Goal: Task Accomplishment & Management: Complete application form

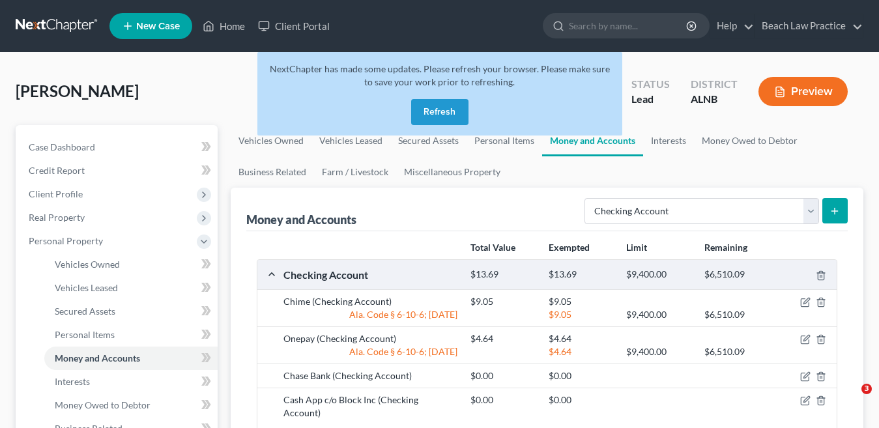
select select "checking"
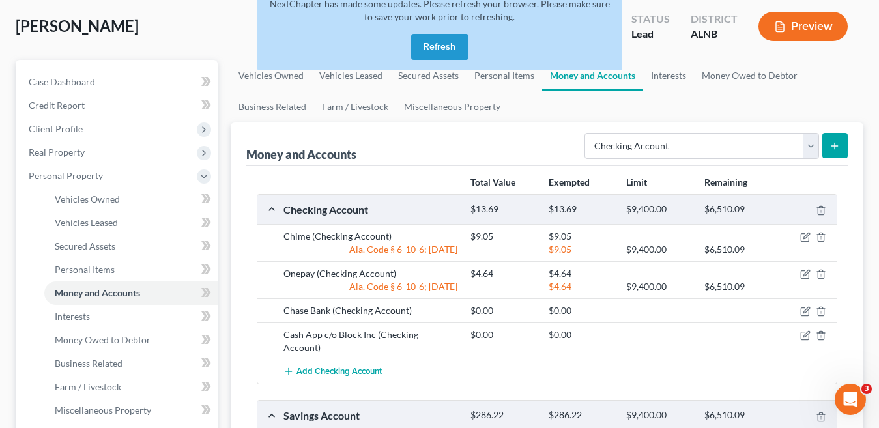
drag, startPoint x: 536, startPoint y: 112, endPoint x: 508, endPoint y: 105, distance: 28.3
click at [536, 112] on ul "Vehicles Owned Vehicles Leased Secured Assets Personal Items Money and Accounts…" at bounding box center [547, 91] width 633 height 63
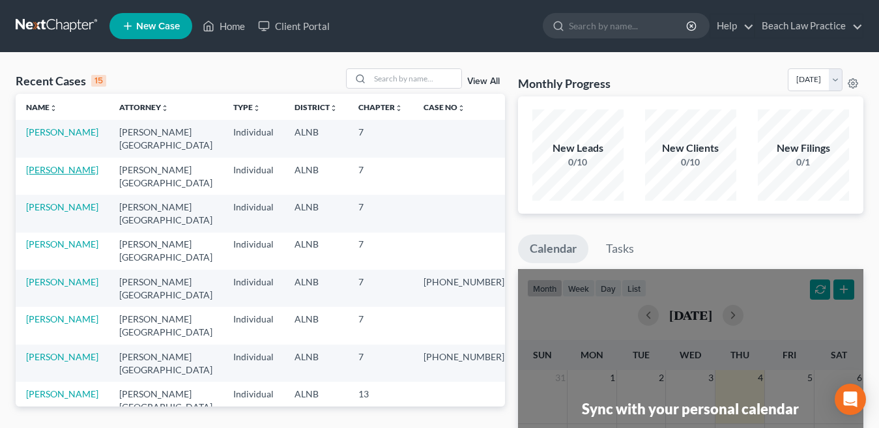
click at [63, 171] on link "[PERSON_NAME]" at bounding box center [62, 169] width 72 height 11
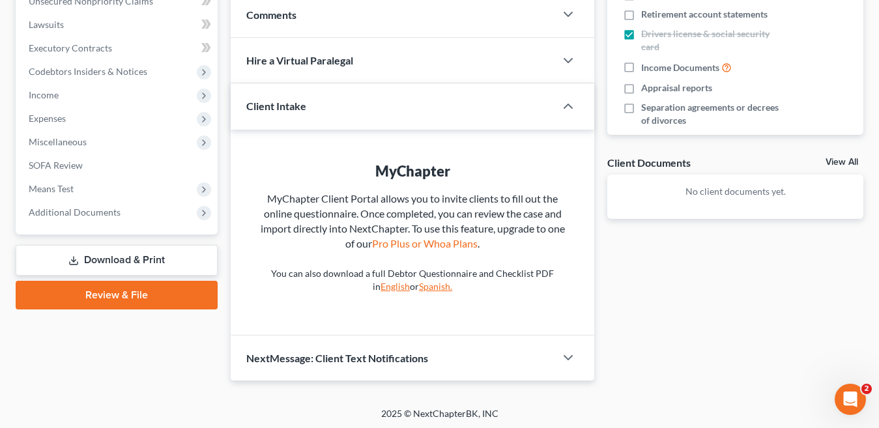
scroll to position [336, 0]
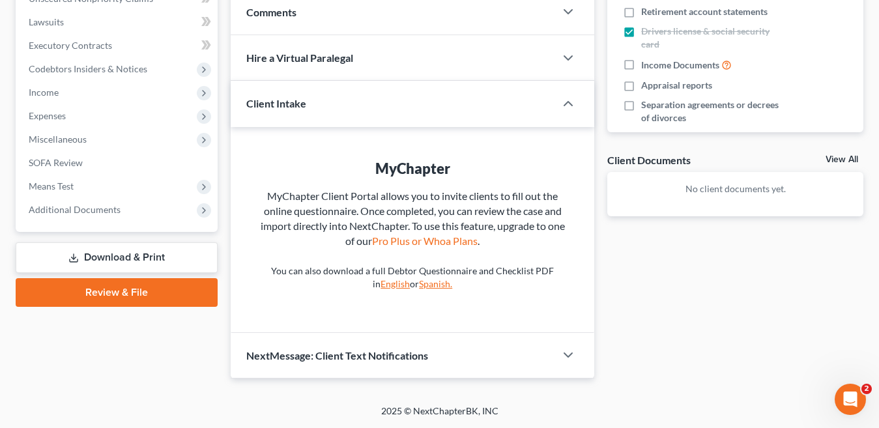
click at [113, 257] on link "Download & Print" at bounding box center [117, 257] width 202 height 31
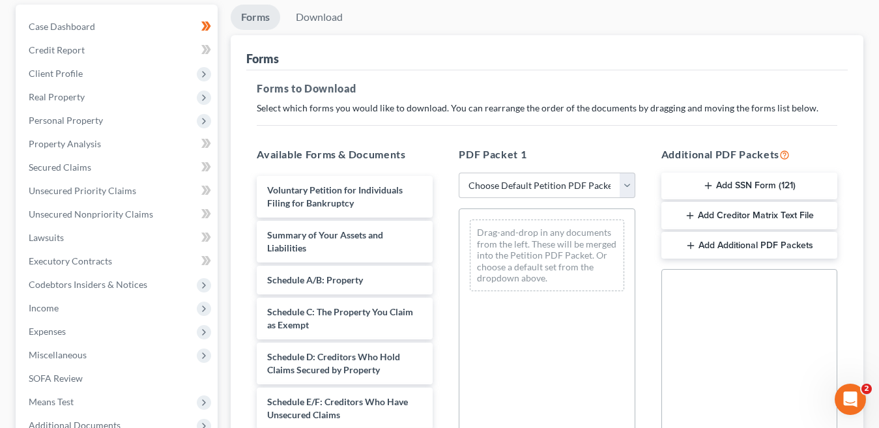
scroll to position [130, 0]
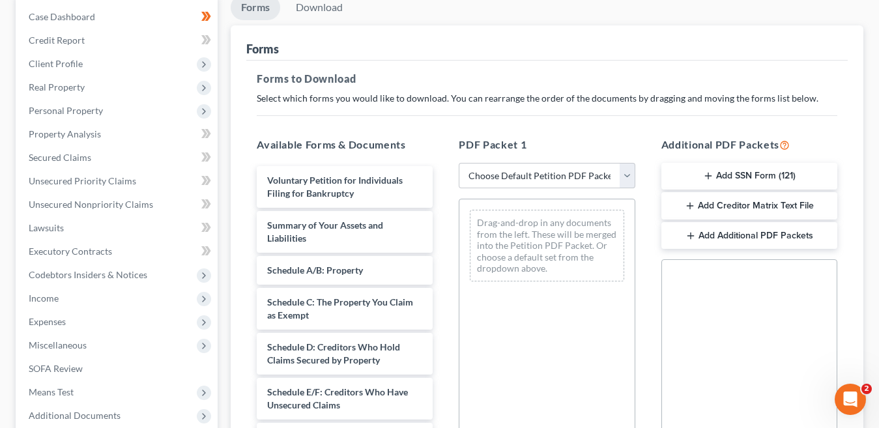
click at [773, 175] on button "Add SSN Form (121)" at bounding box center [749, 176] width 176 height 27
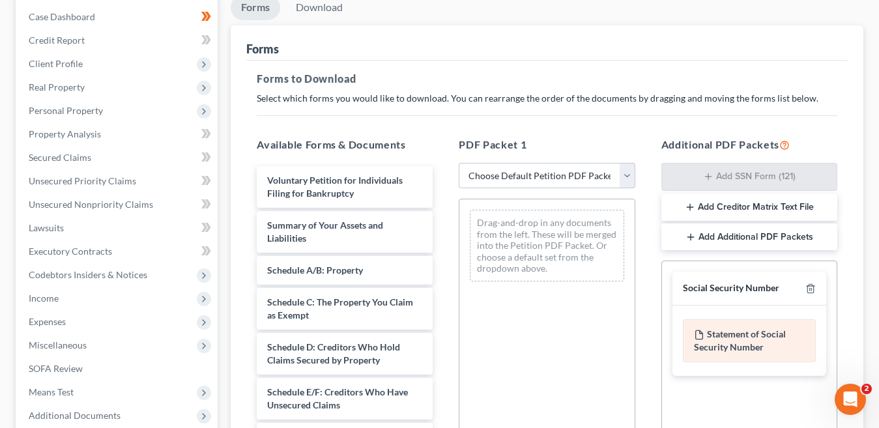
click at [762, 339] on div "Statement of Social Security Number" at bounding box center [749, 340] width 133 height 43
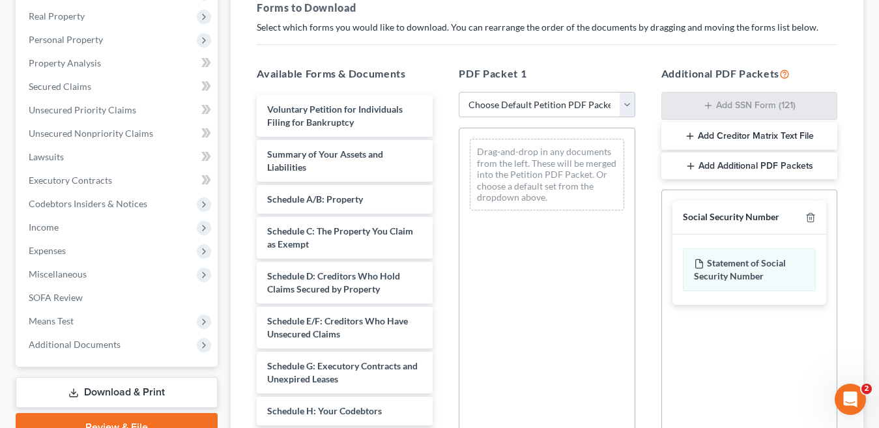
scroll to position [181, 0]
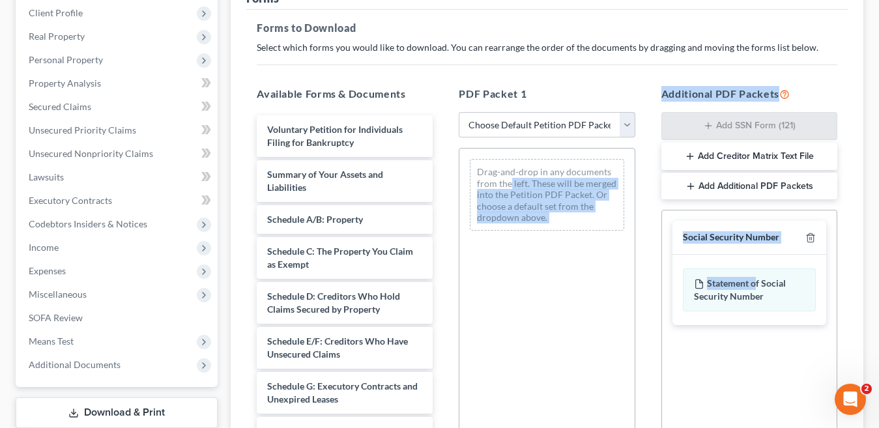
drag, startPoint x: 755, startPoint y: 287, endPoint x: 510, endPoint y: 180, distance: 268.1
click at [510, 180] on div "Available Forms & Documents Voluntary Petition for Individuals Filing for Bankr…" at bounding box center [547, 297] width 607 height 442
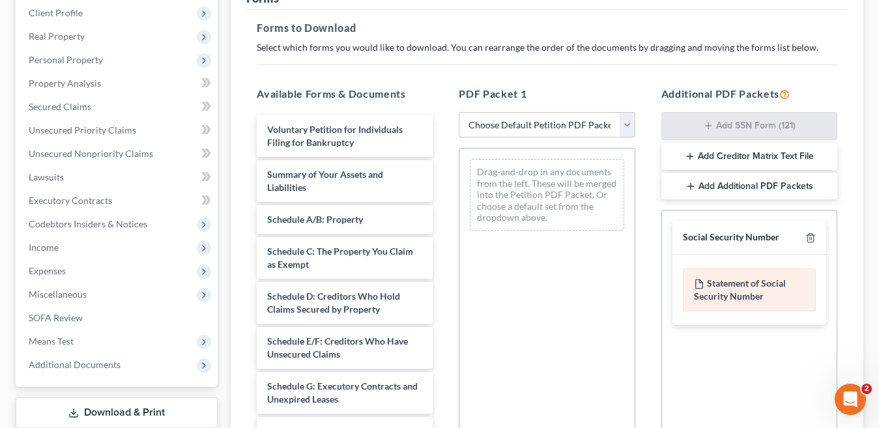
click at [783, 297] on div "Statement of Social Security Number" at bounding box center [749, 289] width 133 height 43
click at [771, 297] on div "Statement of Social Security Number" at bounding box center [749, 289] width 133 height 43
click at [763, 293] on div "Statement of Social Security Number" at bounding box center [749, 289] width 133 height 43
click at [762, 293] on div "Statement of Social Security Number" at bounding box center [749, 289] width 133 height 43
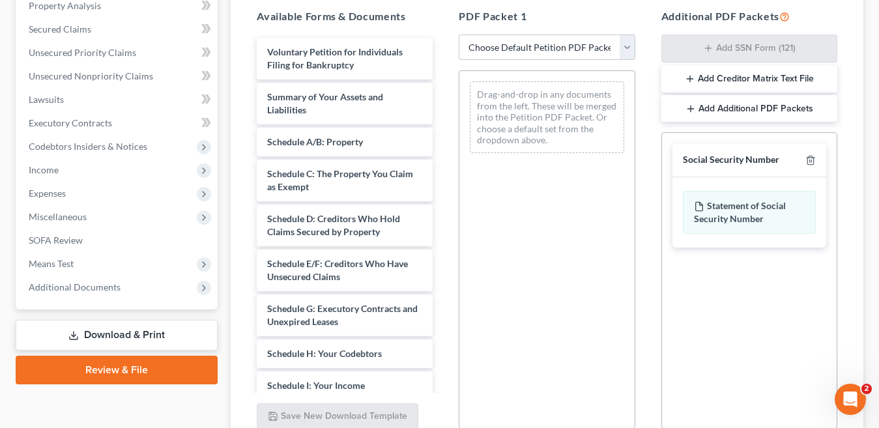
scroll to position [246, 0]
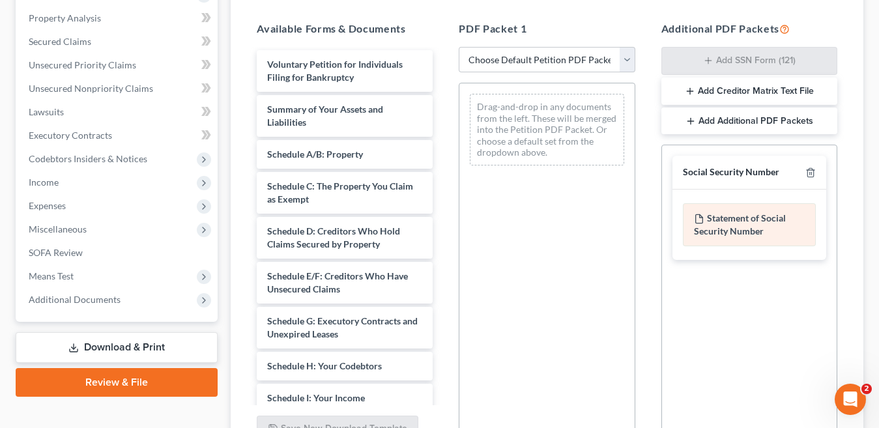
click at [755, 222] on div "Statement of Social Security Number" at bounding box center [749, 224] width 133 height 43
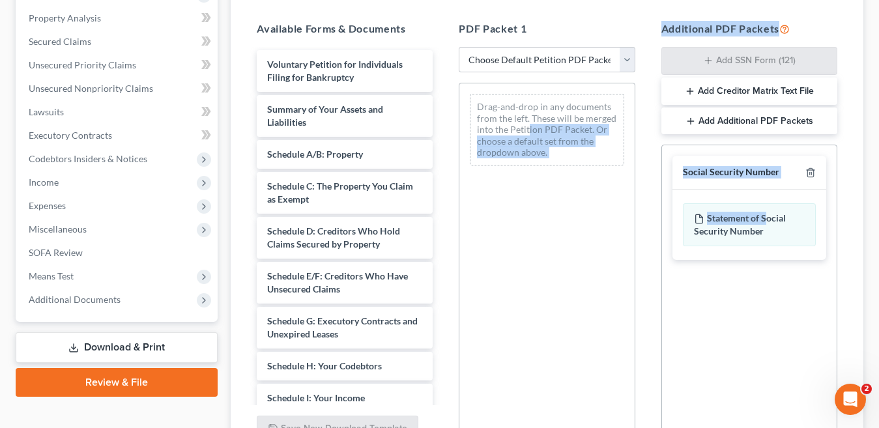
drag, startPoint x: 769, startPoint y: 218, endPoint x: 528, endPoint y: 129, distance: 256.2
click at [528, 129] on div "Available Forms & Documents Voluntary Petition for Individuals Filing for Bankr…" at bounding box center [547, 231] width 607 height 442
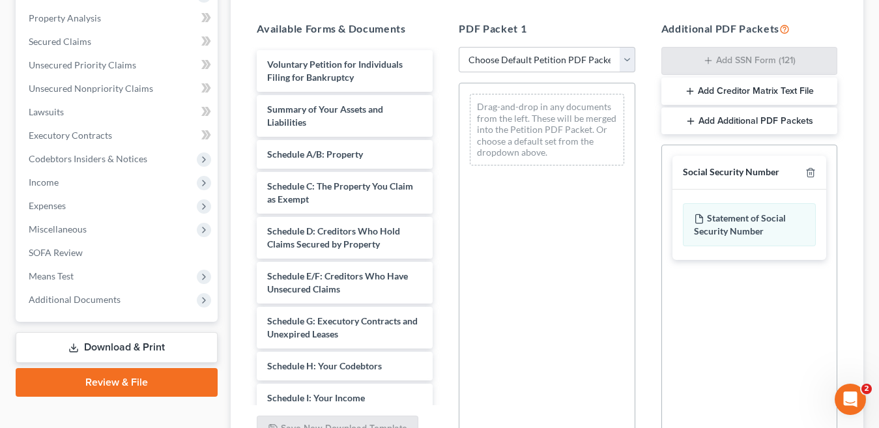
click at [842, 298] on div "Additional PDF Packets Add SSN Form (121) Add Creditor Matrix Text File Add Add…" at bounding box center [749, 231] width 202 height 442
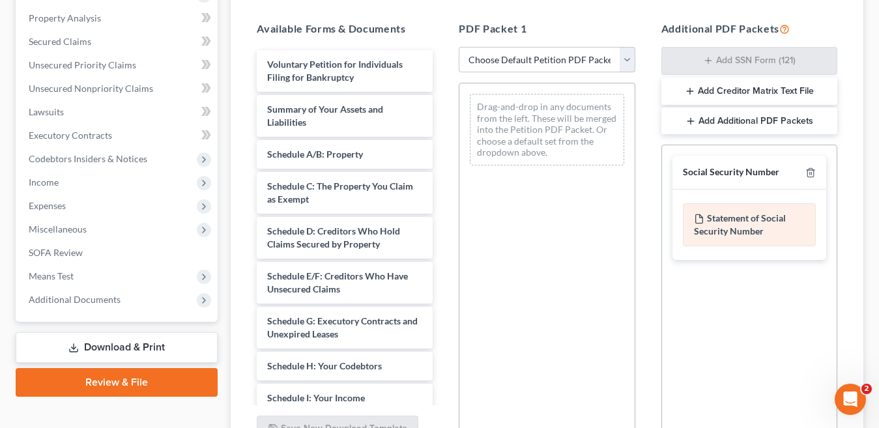
click at [739, 220] on div "Statement of Social Security Number" at bounding box center [749, 224] width 133 height 43
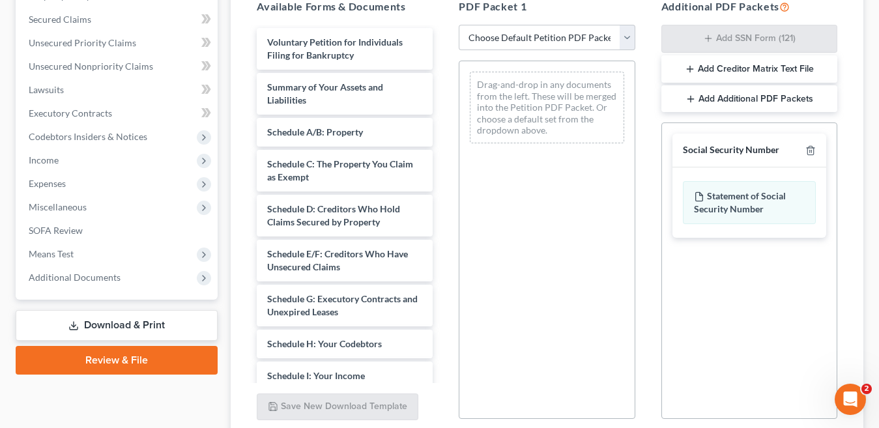
scroll to position [377, 0]
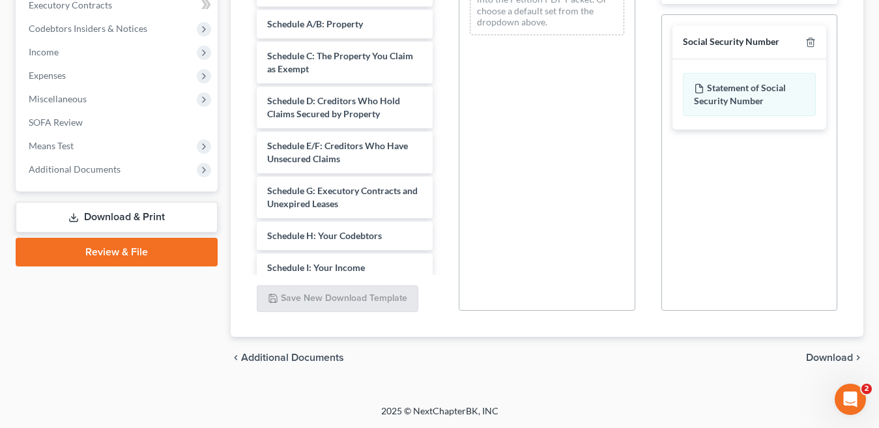
drag, startPoint x: 831, startPoint y: 360, endPoint x: 725, endPoint y: 322, distance: 113.0
click at [830, 360] on span "Download" at bounding box center [829, 358] width 47 height 10
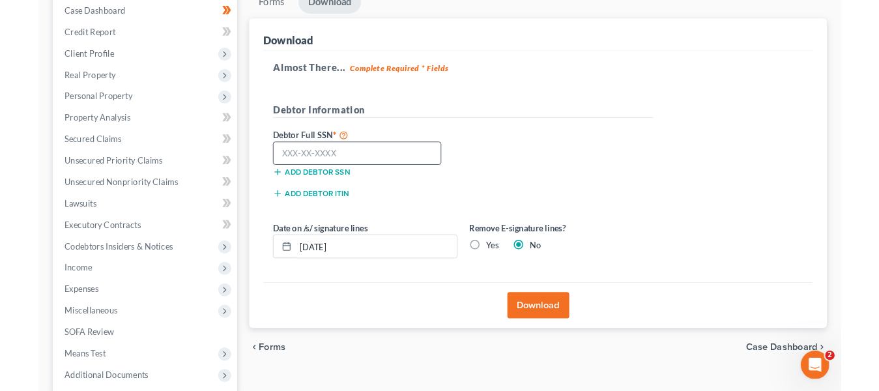
scroll to position [134, 0]
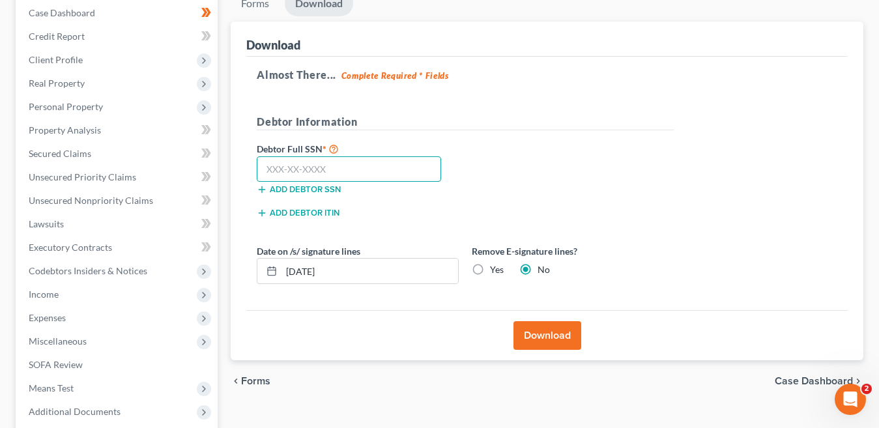
click at [307, 177] on input "text" at bounding box center [349, 169] width 184 height 26
click at [435, 169] on input "text" at bounding box center [349, 169] width 184 height 26
type input "268-76-7824"
click at [559, 335] on button "Download" at bounding box center [547, 335] width 68 height 29
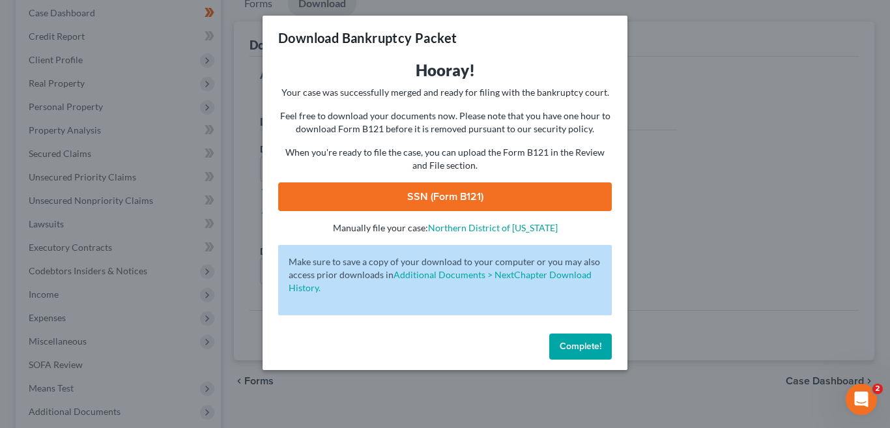
click at [491, 195] on link "SSN (Form B121)" at bounding box center [445, 196] width 334 height 29
click at [660, 77] on div "Download Bankruptcy Packet Hooray! Your case was successfully merged and ready …" at bounding box center [445, 214] width 890 height 428
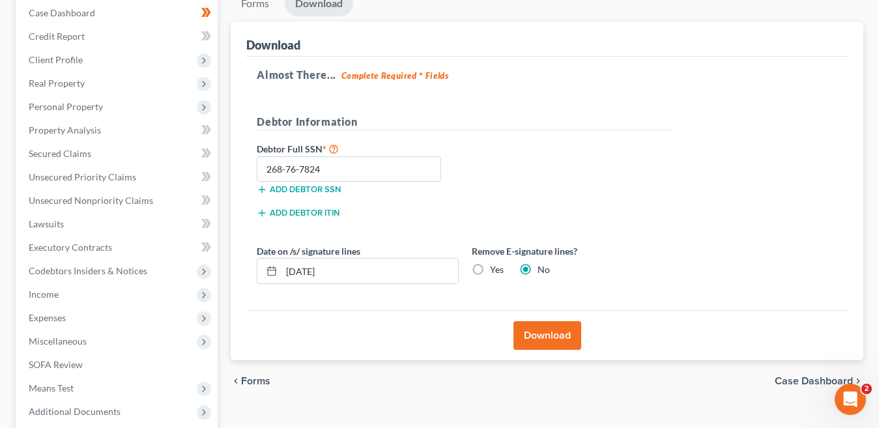
click at [490, 269] on label "Yes" at bounding box center [497, 269] width 14 height 13
click at [495, 269] on input "Yes" at bounding box center [499, 267] width 8 height 8
radio input "true"
radio input "false"
click at [558, 335] on button "Download" at bounding box center [547, 335] width 68 height 29
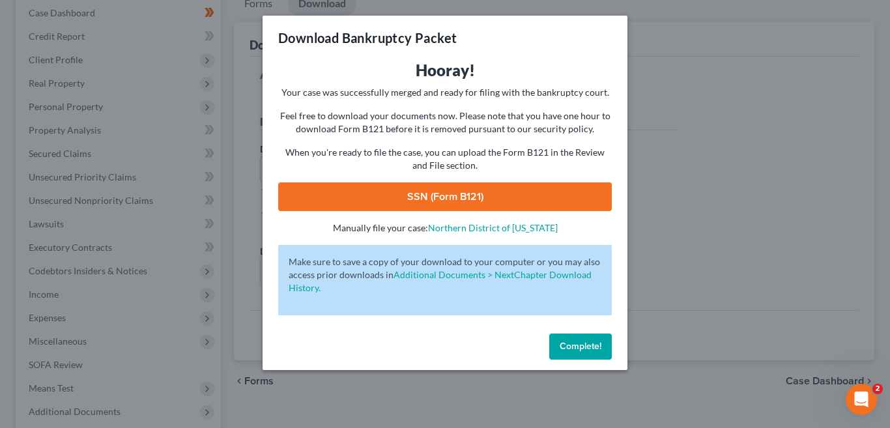
click at [479, 198] on link "SSN (Form B121)" at bounding box center [445, 196] width 334 height 29
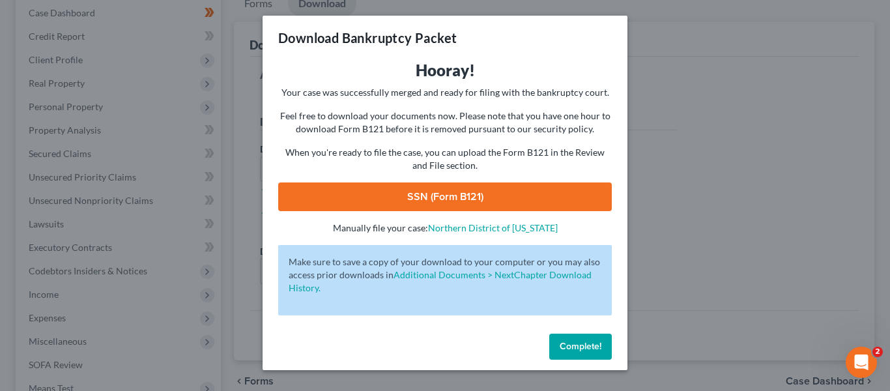
click at [697, 260] on div "Download Bankruptcy Packet Hooray! Your case was successfully merged and ready …" at bounding box center [445, 195] width 890 height 391
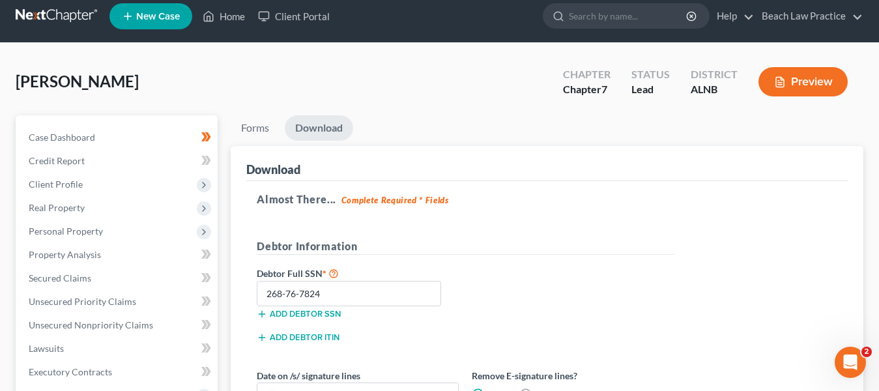
scroll to position [0, 0]
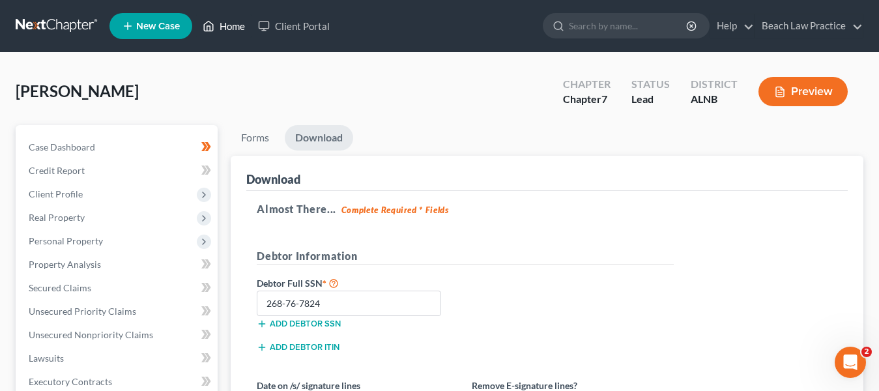
click at [223, 22] on link "Home" at bounding box center [223, 25] width 55 height 23
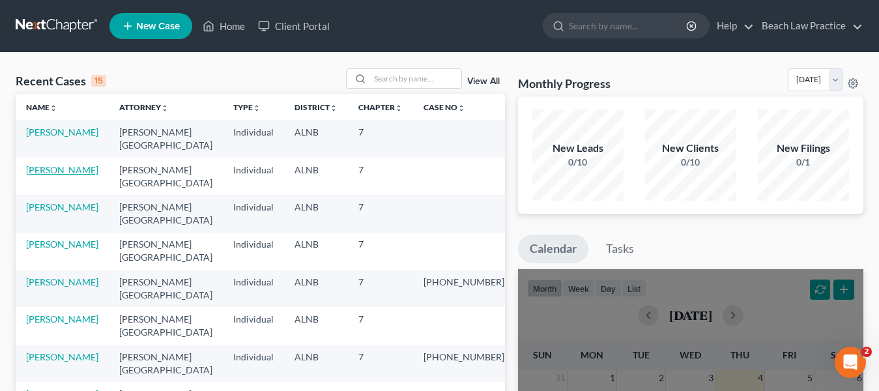
click at [65, 171] on link "[PERSON_NAME]" at bounding box center [62, 169] width 72 height 11
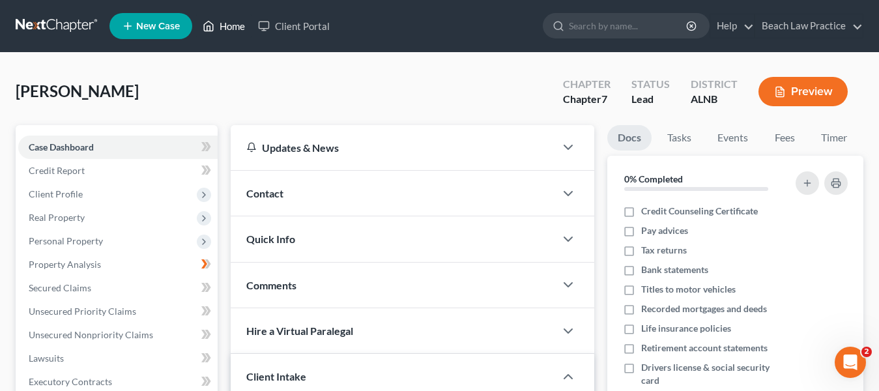
click at [226, 25] on link "Home" at bounding box center [223, 25] width 55 height 23
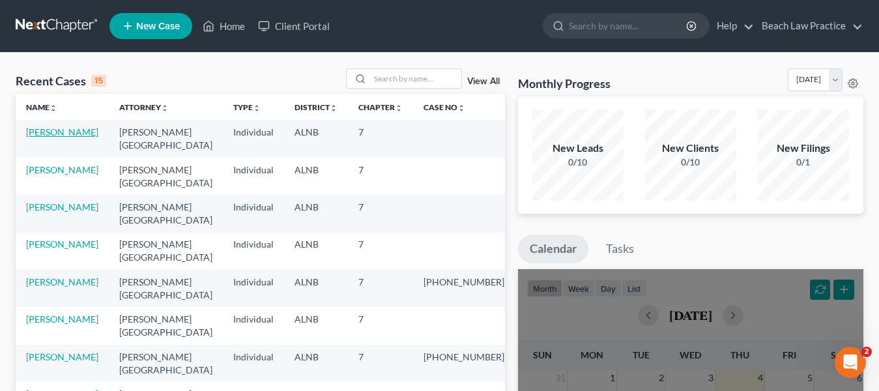
click at [57, 132] on link "[PERSON_NAME]" at bounding box center [62, 131] width 72 height 11
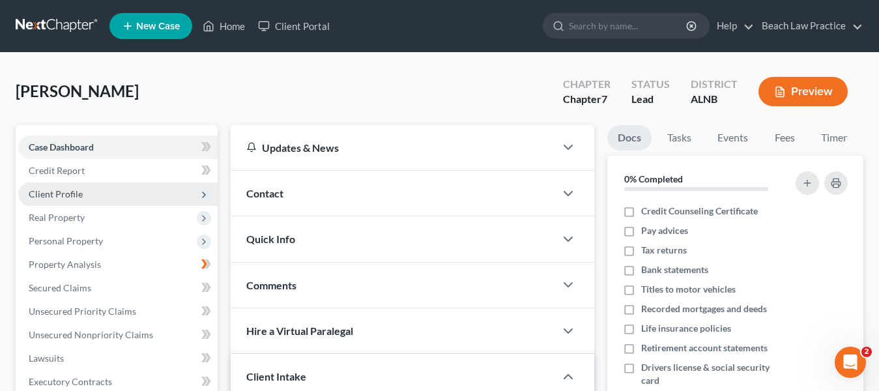
click at [73, 194] on span "Client Profile" at bounding box center [56, 193] width 54 height 11
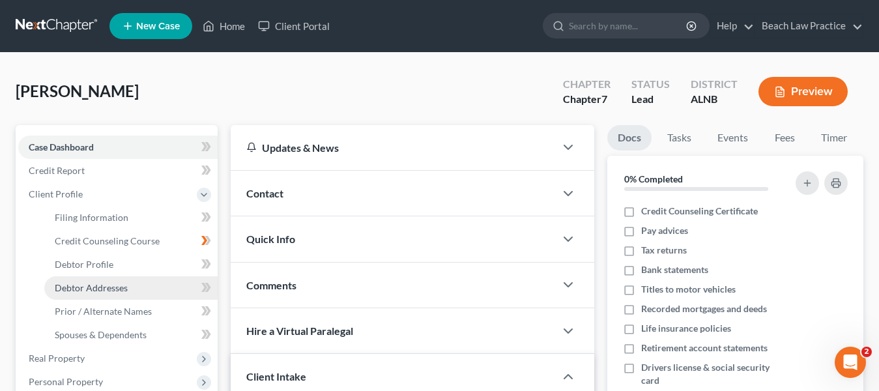
click at [98, 288] on span "Debtor Addresses" at bounding box center [91, 287] width 73 height 11
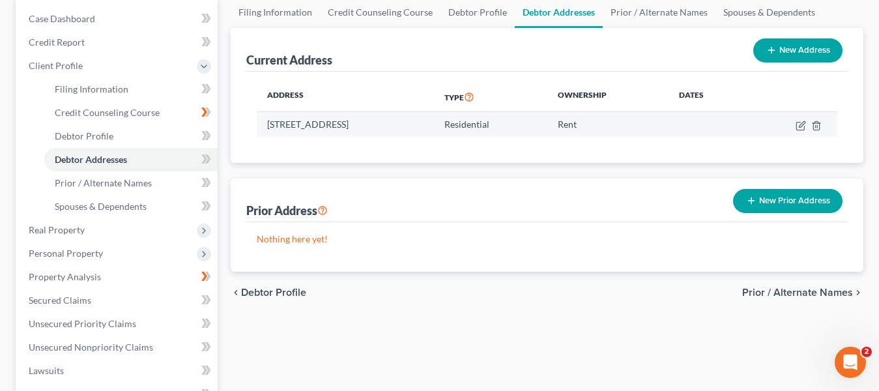
scroll to position [130, 0]
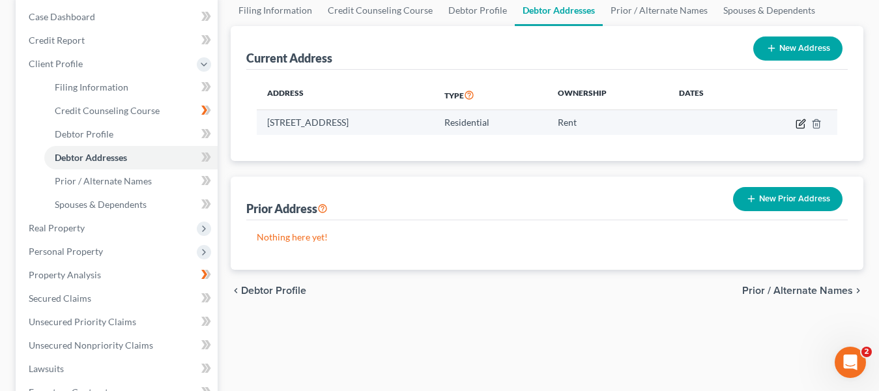
click at [800, 124] on icon "button" at bounding box center [801, 124] width 10 height 10
select select "0"
select select "66"
select select "0"
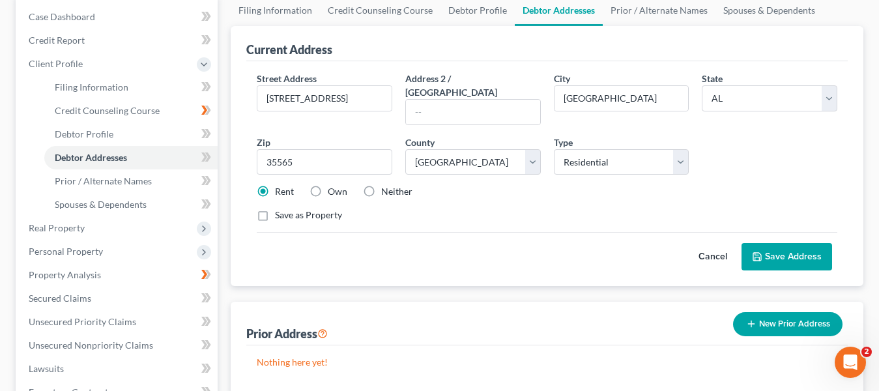
click at [782, 312] on button "New Prior Address" at bounding box center [787, 324] width 109 height 24
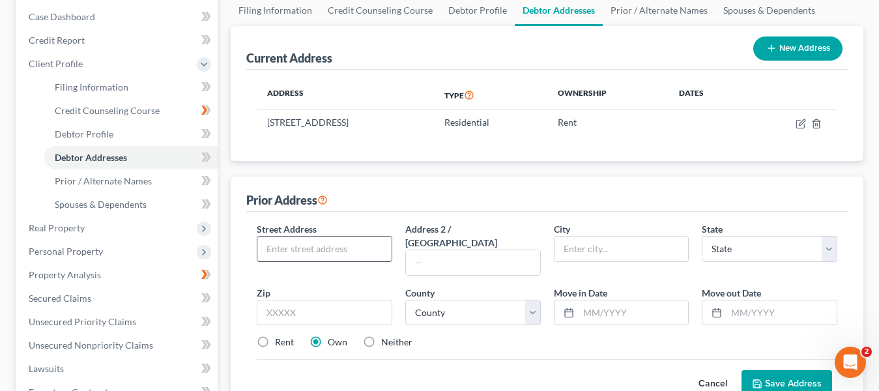
scroll to position [195, 0]
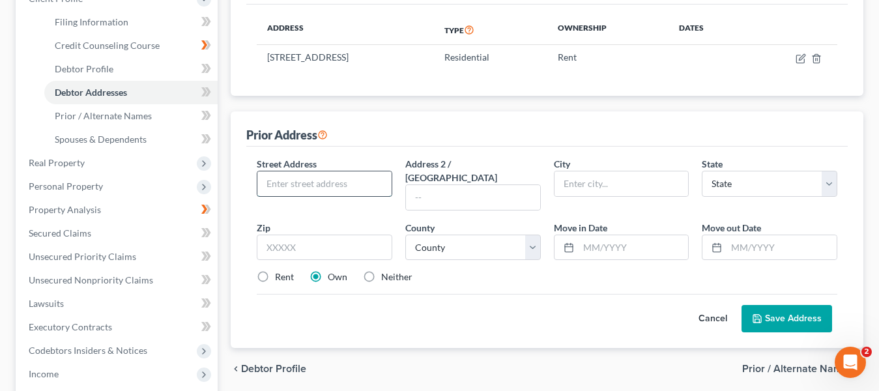
click at [317, 182] on input "text" at bounding box center [324, 183] width 134 height 25
type input "927 West 25th Street Apt 1"
drag, startPoint x: 583, startPoint y: 188, endPoint x: 575, endPoint y: 203, distance: 16.9
click at [583, 188] on input "text" at bounding box center [621, 183] width 134 height 25
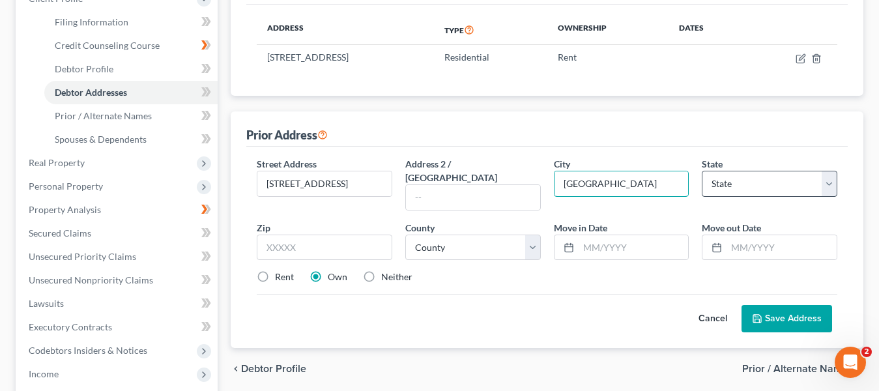
type input "Erie"
click at [758, 182] on select "State AL AK AR AZ CA CO CT DE DC FL GA GU HI ID IL IN IA KS KY LA ME MD MA MI M…" at bounding box center [770, 184] width 136 height 26
select select "39"
click at [702, 171] on select "State AL AK AR AZ CA CO CT DE DC FL GA GU HI ID IL IN IA KS KY LA ME MD MA MI M…" at bounding box center [770, 184] width 136 height 26
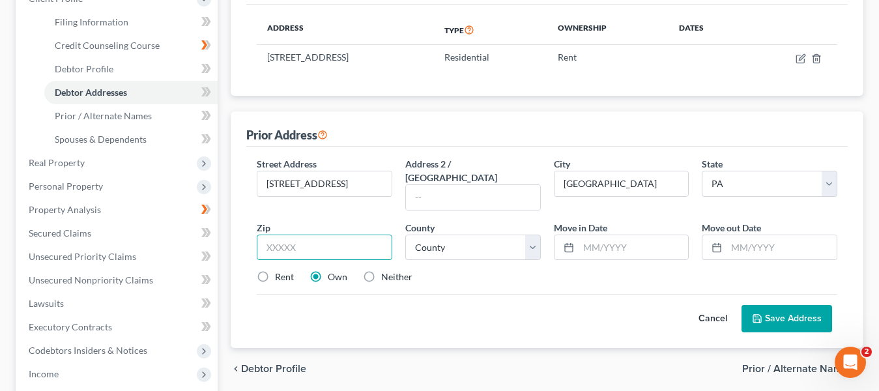
click at [300, 235] on input "text" at bounding box center [325, 248] width 136 height 26
type input "16502"
click at [532, 235] on select "County Adams County Allegheny County Armstrong County Beaver County Bedford Cou…" at bounding box center [473, 248] width 136 height 26
click at [480, 297] on div "Cancel Save Address" at bounding box center [547, 313] width 581 height 38
click at [610, 235] on input "text" at bounding box center [634, 247] width 110 height 25
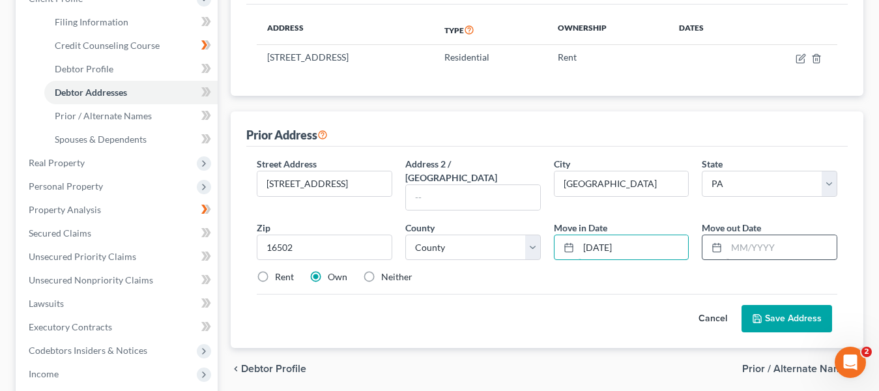
type input "7/01/2021"
click at [738, 237] on input "text" at bounding box center [782, 247] width 110 height 25
type input "06/07/2023"
click at [275, 270] on label "Rent" at bounding box center [284, 276] width 19 height 13
click at [280, 270] on input "Rent" at bounding box center [284, 274] width 8 height 8
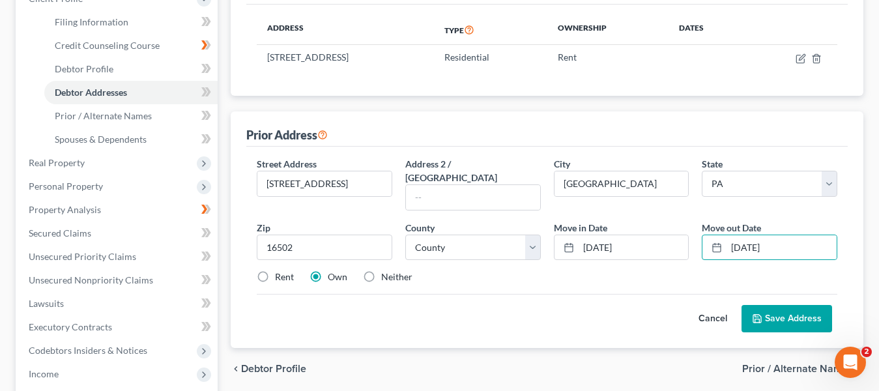
radio input "true"
click at [489, 294] on div "Cancel Save Address" at bounding box center [547, 313] width 581 height 38
click at [798, 308] on button "Save Address" at bounding box center [787, 318] width 91 height 27
click at [529, 235] on select "County Adams County Allegheny County Armstrong County Beaver County Bedford Cou…" at bounding box center [473, 248] width 136 height 26
select select "24"
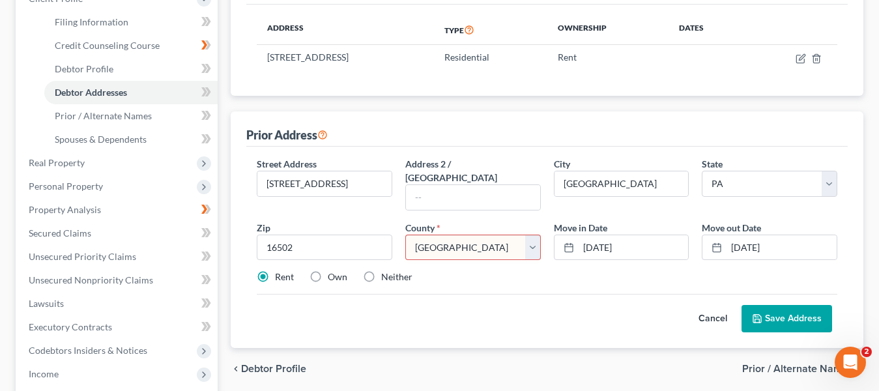
click at [405, 235] on select "County Adams County Allegheny County Armstrong County Beaver County Bedford Cou…" at bounding box center [473, 248] width 136 height 26
click at [530, 300] on div "Cancel Save Address" at bounding box center [547, 313] width 581 height 38
click at [782, 306] on button "Save Address" at bounding box center [787, 318] width 91 height 27
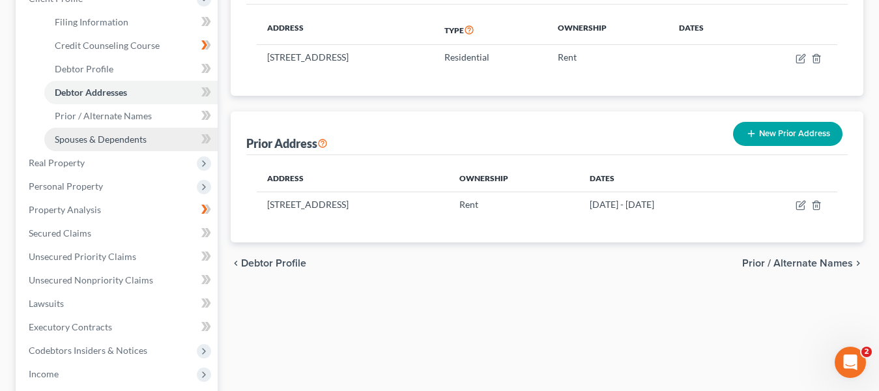
drag, startPoint x: 151, startPoint y: 141, endPoint x: 187, endPoint y: 143, distance: 36.5
click at [151, 141] on link "Spouses & Dependents" at bounding box center [130, 139] width 173 height 23
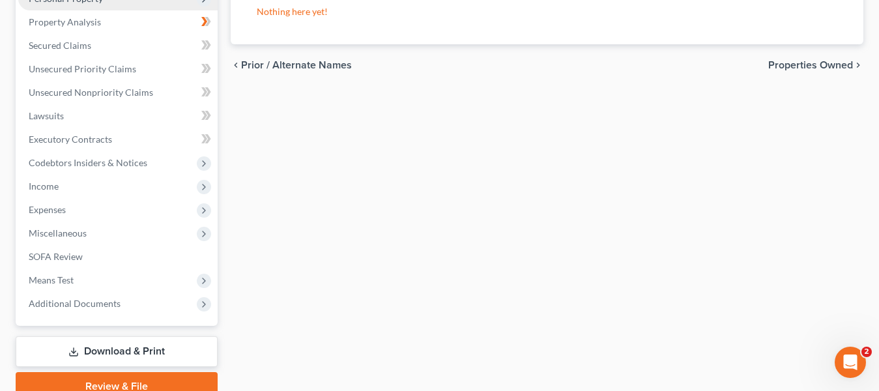
scroll to position [391, 0]
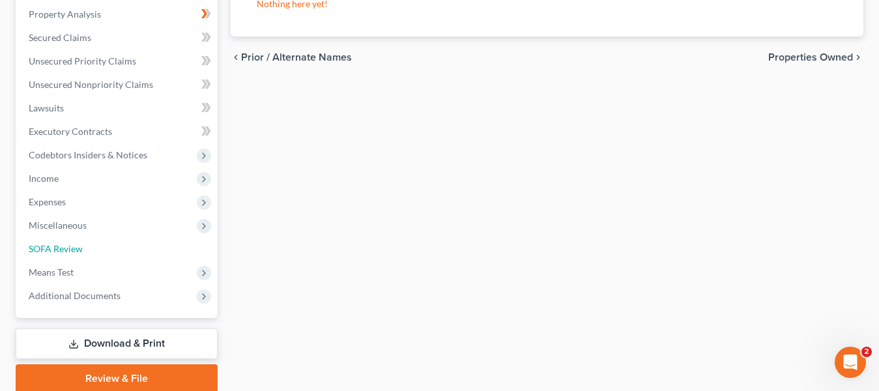
drag, startPoint x: 78, startPoint y: 246, endPoint x: 392, endPoint y: 235, distance: 314.9
click at [78, 246] on span "SOFA Review" at bounding box center [56, 248] width 54 height 11
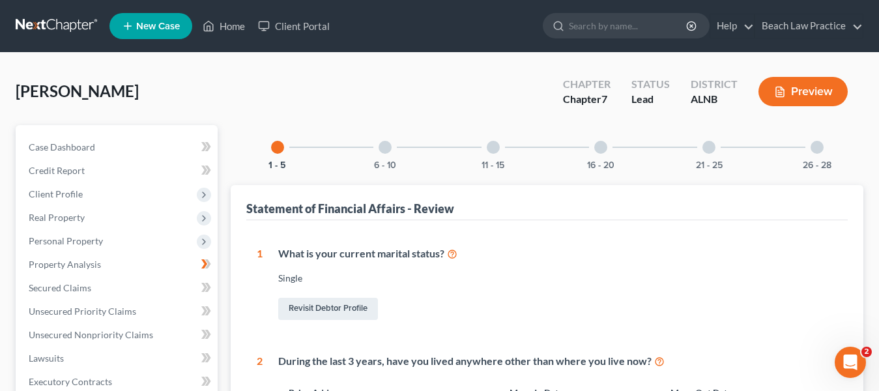
click at [600, 149] on div at bounding box center [600, 147] width 13 height 13
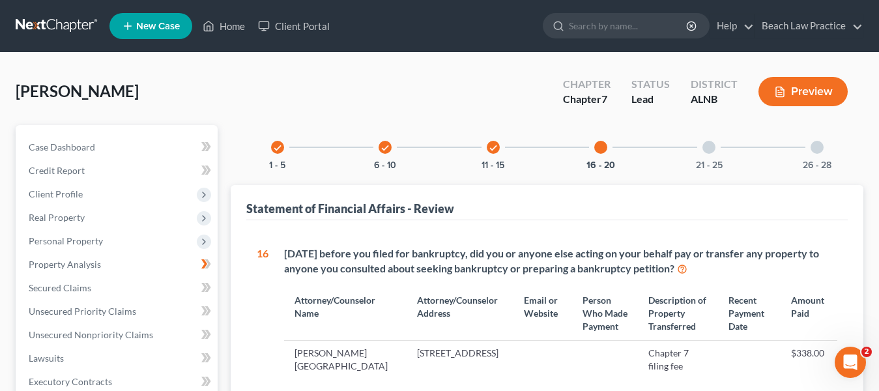
click at [710, 147] on div at bounding box center [708, 147] width 13 height 13
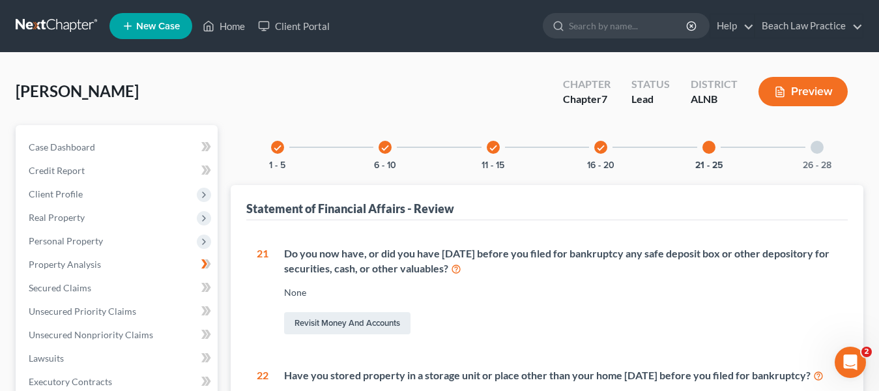
click at [814, 147] on div at bounding box center [817, 147] width 13 height 13
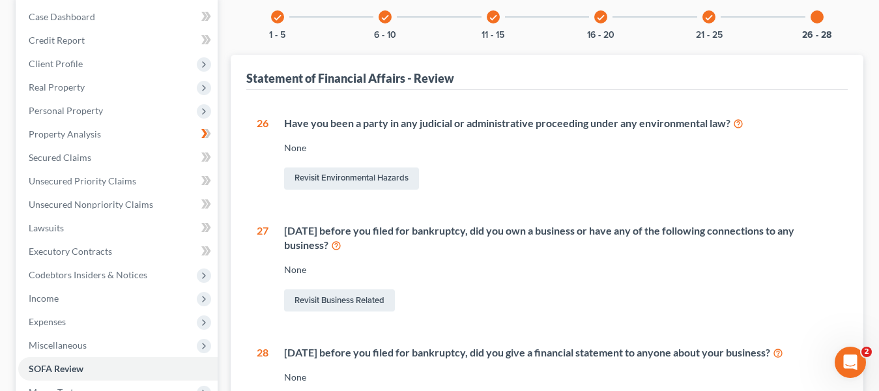
scroll to position [195, 0]
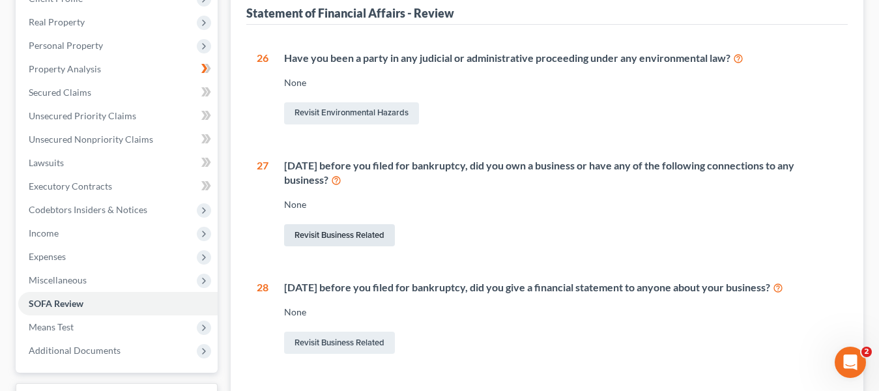
click at [356, 238] on link "Revisit Business Related" at bounding box center [339, 235] width 111 height 22
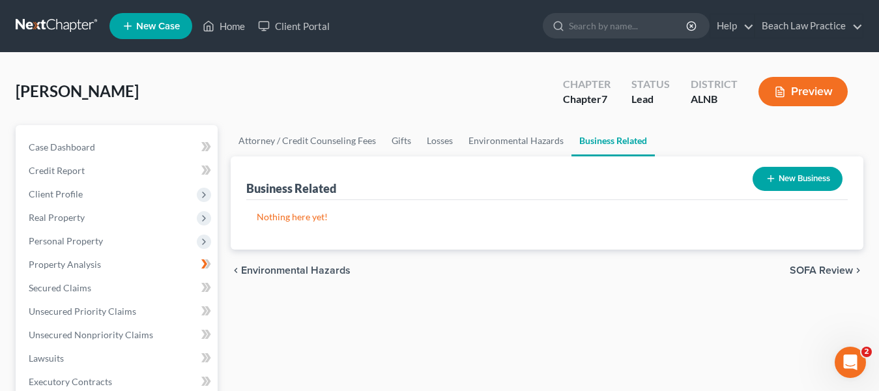
click at [801, 179] on button "New Business" at bounding box center [798, 179] width 90 height 24
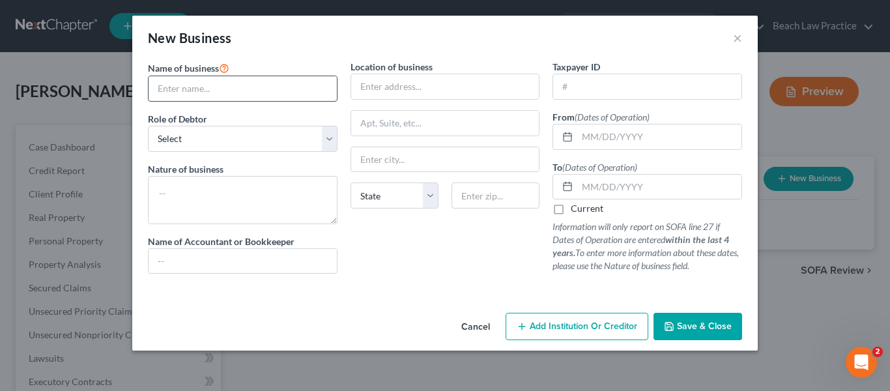
click at [235, 91] on input "text" at bounding box center [243, 88] width 188 height 25
click at [405, 86] on input "text" at bounding box center [445, 86] width 188 height 25
click at [245, 87] on input "Forbz Enterprises" at bounding box center [243, 88] width 188 height 25
type input "Forbz Enterprises LLC"
click at [394, 96] on input "text" at bounding box center [445, 86] width 188 height 25
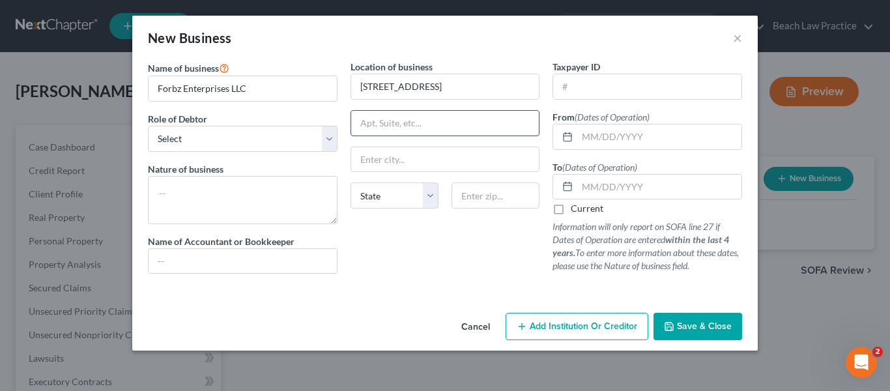
click at [429, 126] on input "text" at bounding box center [445, 123] width 188 height 25
click at [476, 84] on input "927 West 25th Street Apt 1" at bounding box center [445, 86] width 188 height 25
type input "927 West 25th Street"
drag, startPoint x: 371, startPoint y: 126, endPoint x: 373, endPoint y: 119, distance: 8.1
click at [373, 126] on input "text" at bounding box center [445, 123] width 188 height 25
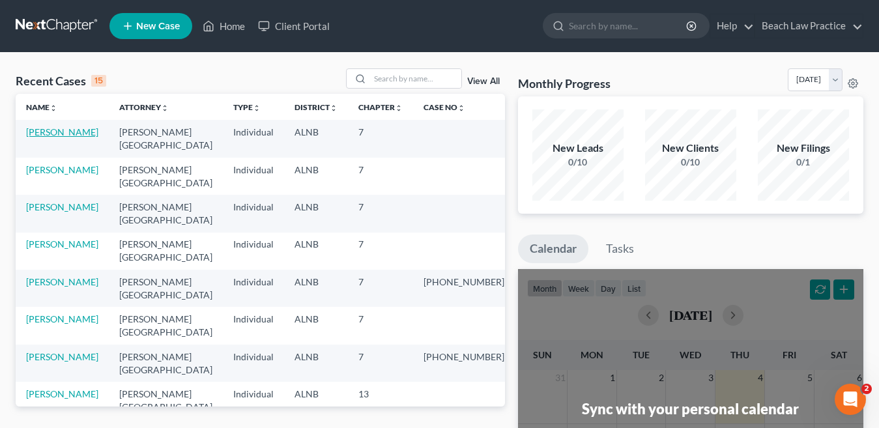
click at [58, 130] on link "[PERSON_NAME]" at bounding box center [62, 131] width 72 height 11
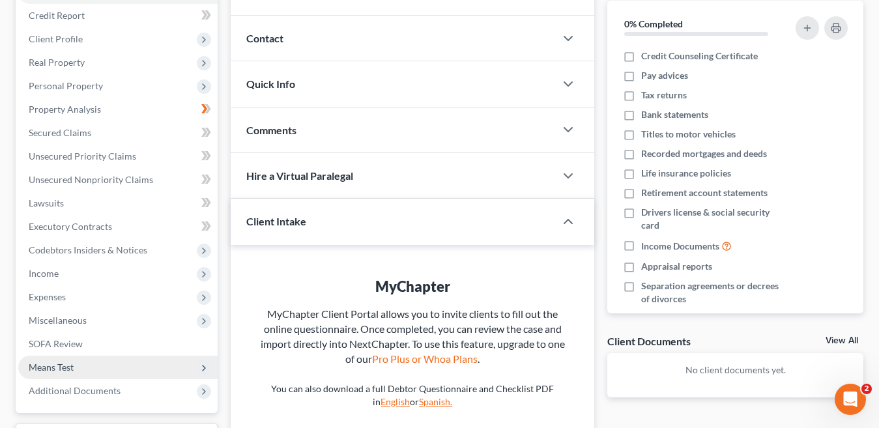
scroll to position [273, 0]
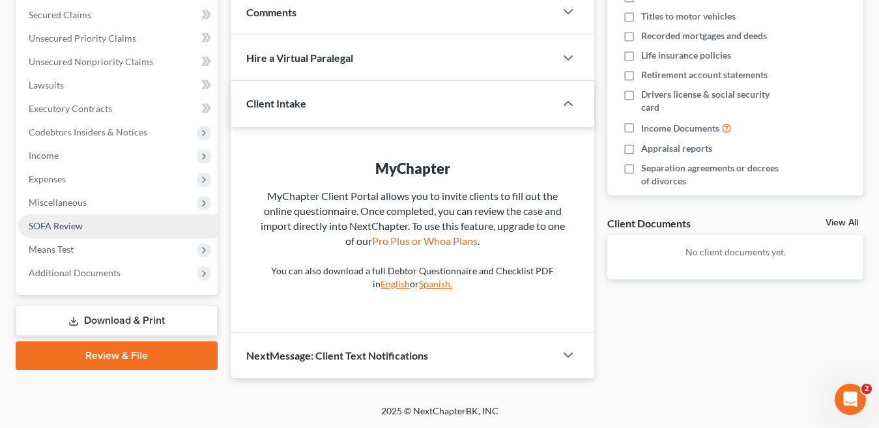
click at [75, 227] on span "SOFA Review" at bounding box center [56, 225] width 54 height 11
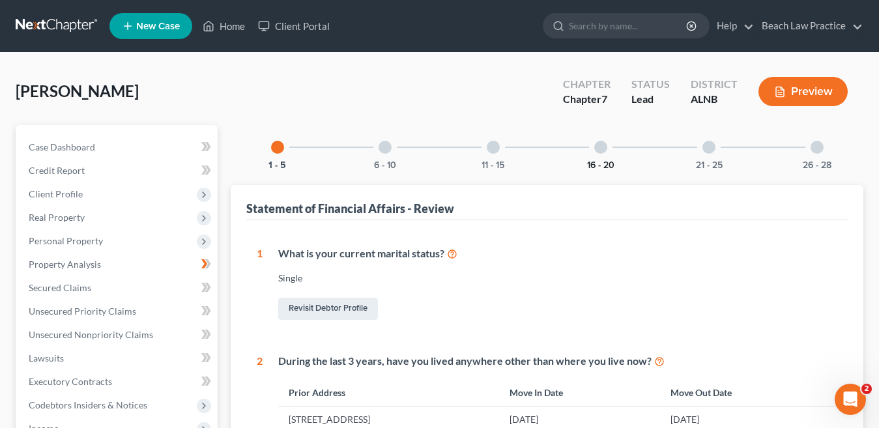
click at [596, 161] on button "16 - 20" at bounding box center [600, 165] width 27 height 9
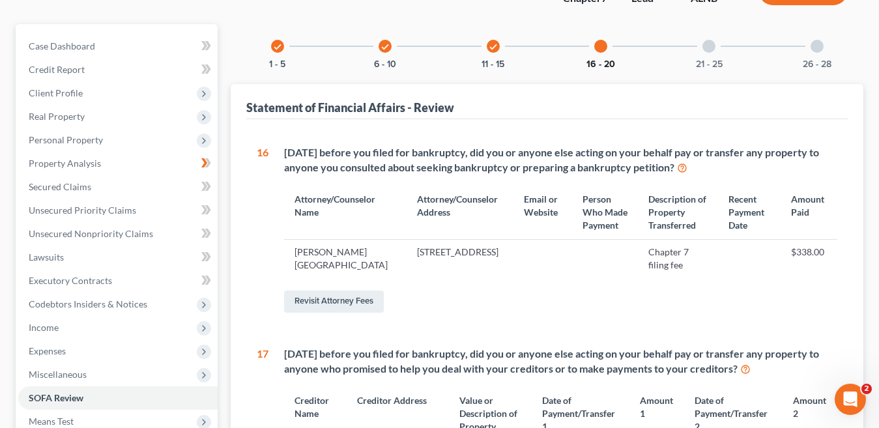
scroll to position [65, 0]
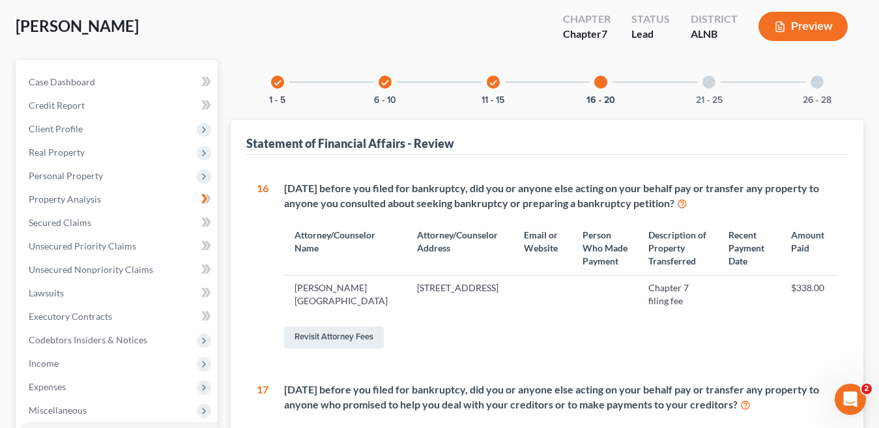
click at [711, 89] on div "21 - 25" at bounding box center [709, 82] width 44 height 44
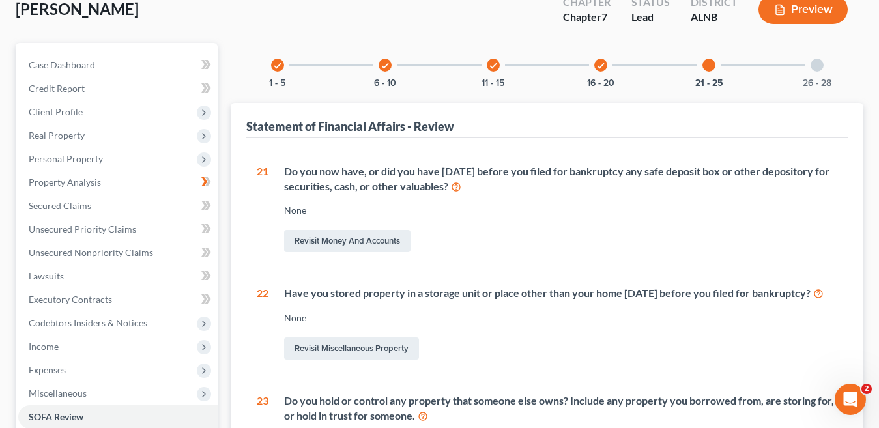
scroll to position [0, 0]
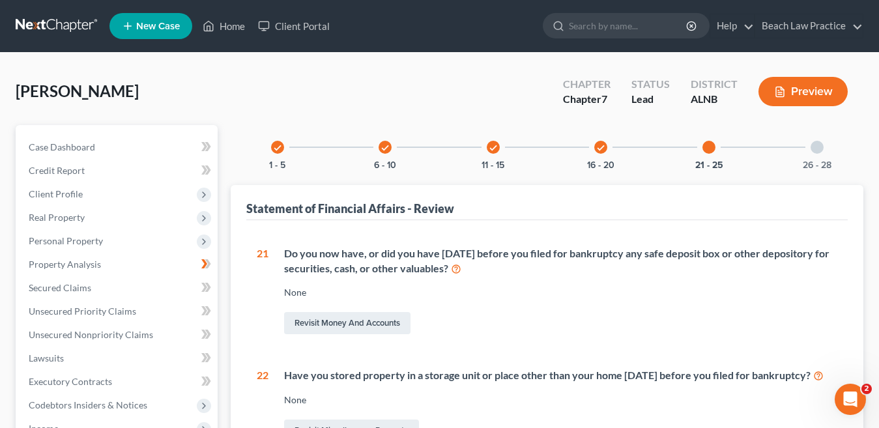
click at [814, 149] on div at bounding box center [817, 147] width 13 height 13
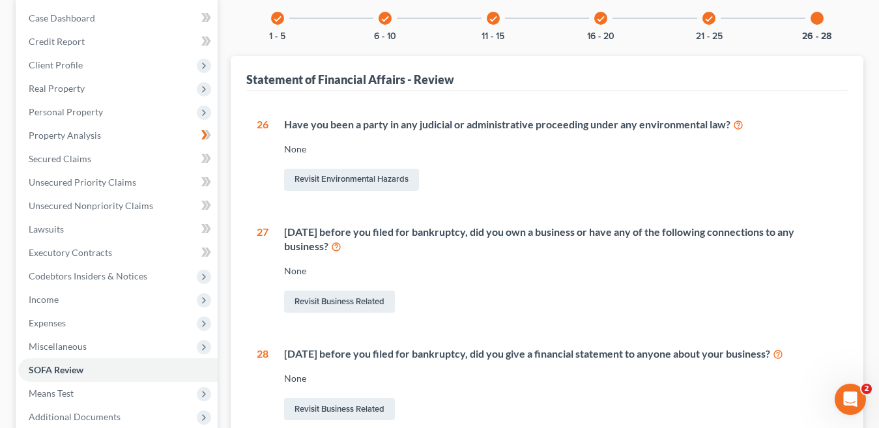
scroll to position [130, 0]
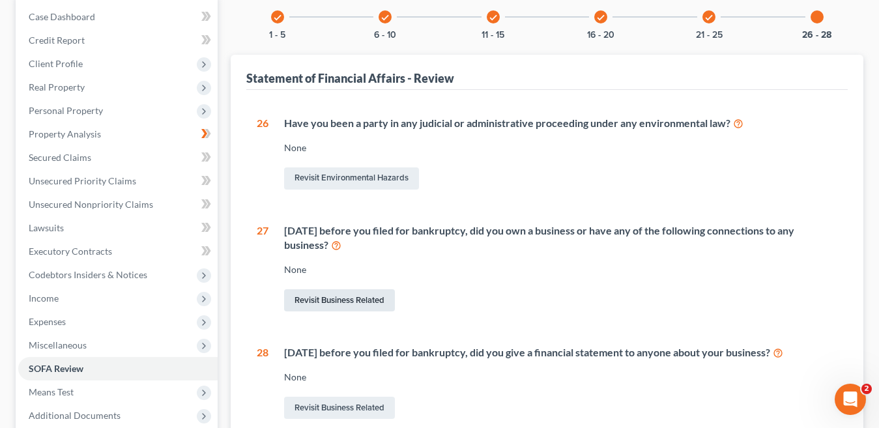
click at [345, 298] on link "Revisit Business Related" at bounding box center [339, 300] width 111 height 22
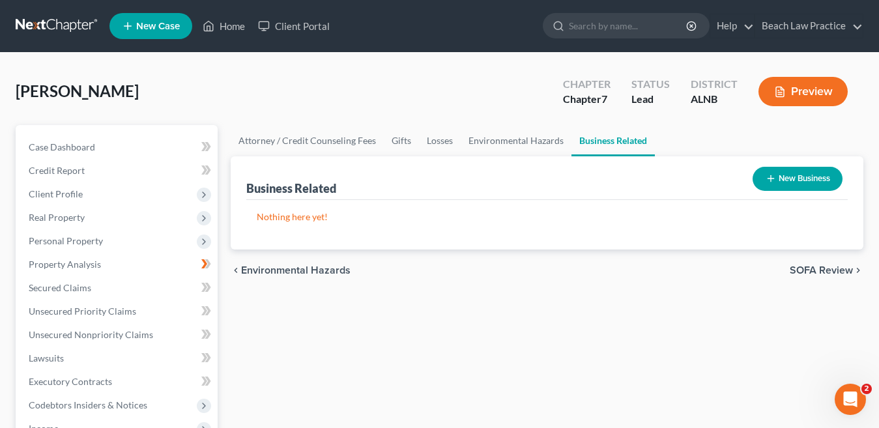
click at [811, 179] on button "New Business" at bounding box center [798, 179] width 90 height 24
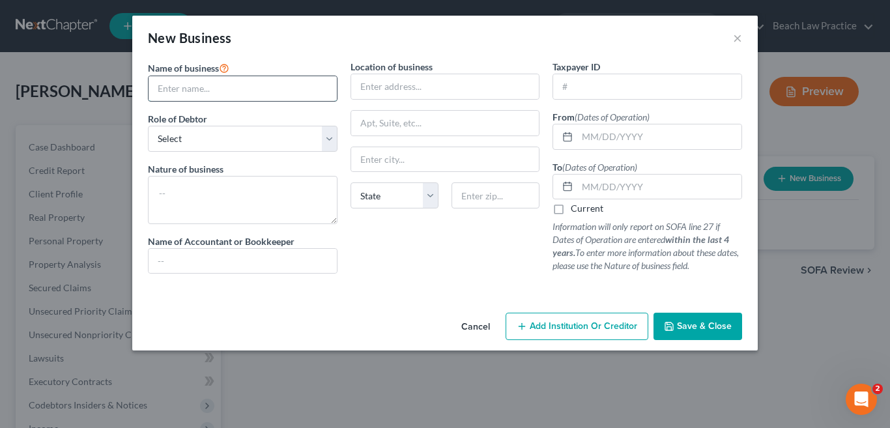
click at [223, 94] on input "text" at bounding box center [243, 88] width 188 height 25
click at [232, 87] on input "text" at bounding box center [243, 88] width 188 height 25
click at [194, 89] on input "text" at bounding box center [243, 88] width 188 height 25
click at [242, 89] on input "Fob" at bounding box center [243, 88] width 188 height 25
click at [429, 88] on input "text" at bounding box center [445, 86] width 188 height 25
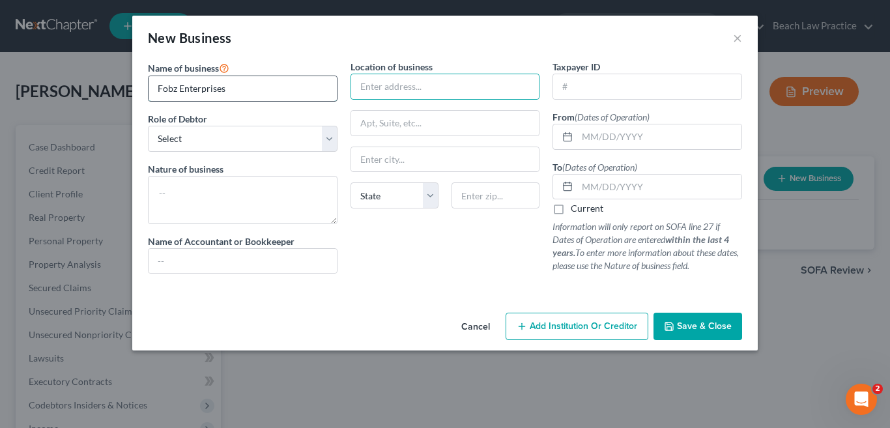
click at [255, 89] on input "Fobz Enterprises" at bounding box center [243, 88] width 188 height 25
type input "Fobz Enterprises LLC"
click at [394, 92] on input "text" at bounding box center [445, 86] width 188 height 25
type input "927 25th St"
click at [461, 129] on input "text" at bounding box center [445, 123] width 188 height 25
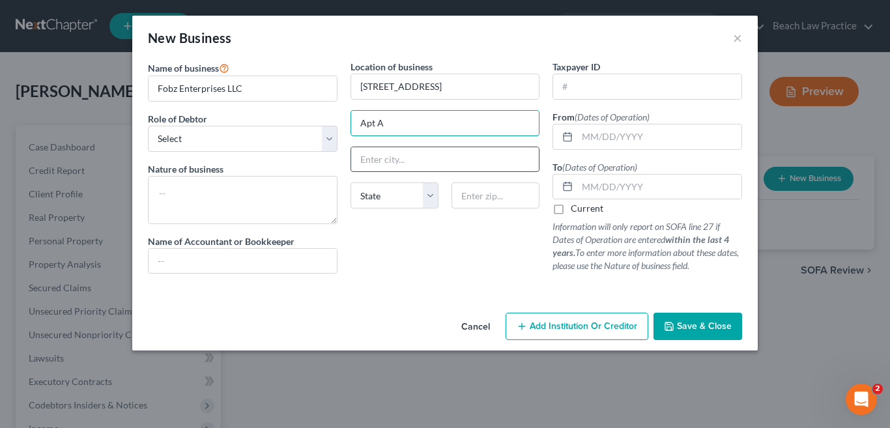
type input "Apt A"
click at [417, 163] on input "text" at bounding box center [445, 159] width 188 height 25
type input "Erie"
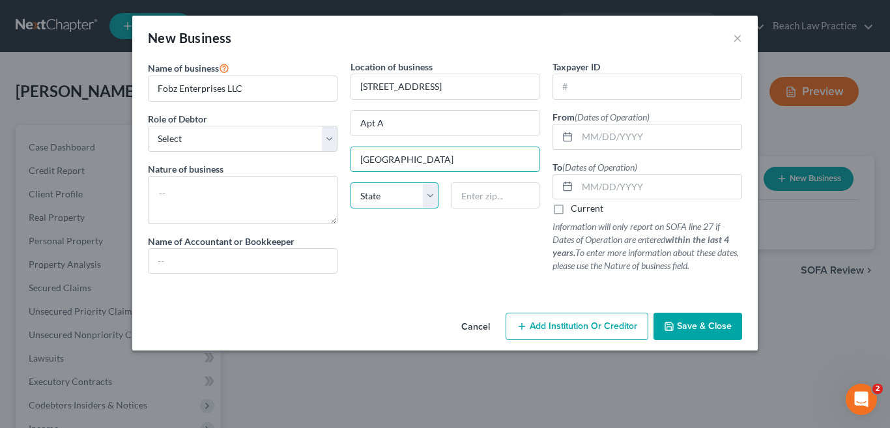
click at [403, 205] on select "State AL AK AR AZ CA CO CT DE DC FL GA GU HI ID IL IN IA KS KY LA ME MD MA MI M…" at bounding box center [395, 195] width 88 height 26
select select "39"
click at [351, 182] on select "State AL AK AR AZ CA CO CT DE DC FL GA GU HI ID IL IN IA KS KY LA ME MD MA MI M…" at bounding box center [395, 195] width 88 height 26
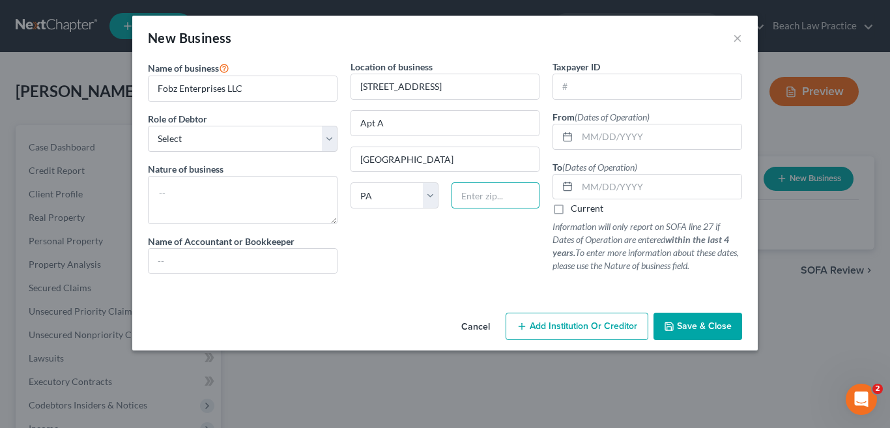
click at [489, 199] on input "text" at bounding box center [496, 195] width 88 height 26
type input "16502"
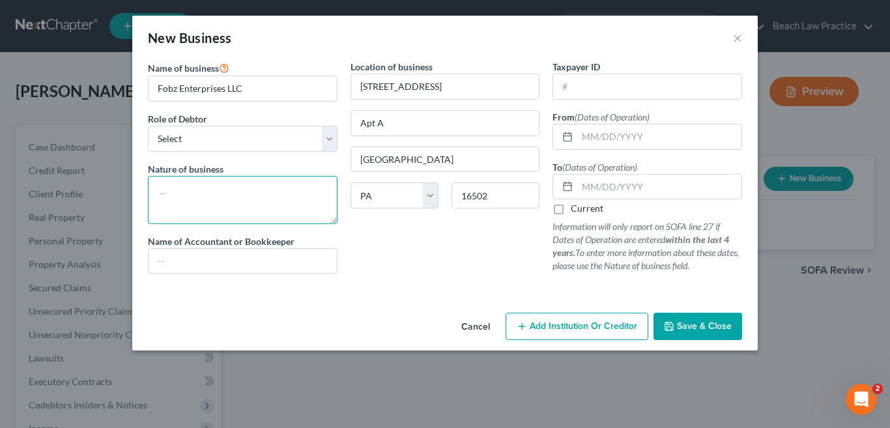
click at [256, 200] on textarea at bounding box center [243, 200] width 190 height 48
type textarea "Ecommerce"
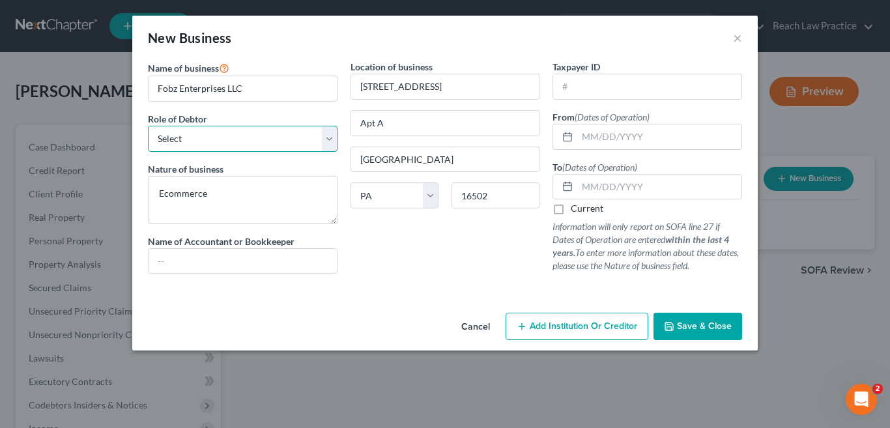
click at [331, 137] on select "Select A member of a limited liability company (LLC) or limited liability partn…" at bounding box center [243, 139] width 190 height 26
select select "sole_proprietor"
click at [148, 126] on select "Select A member of a limited liability company (LLC) or limited liability partn…" at bounding box center [243, 139] width 190 height 26
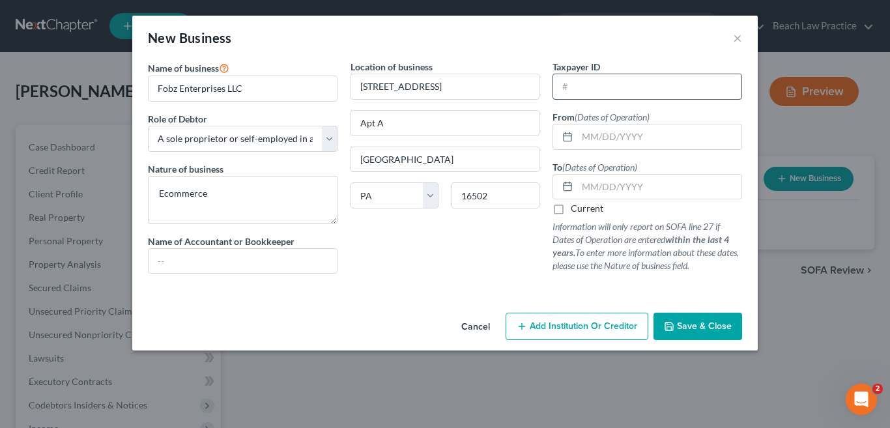
click at [594, 95] on input "text" at bounding box center [647, 86] width 188 height 25
type input "42-1430636"
click at [610, 138] on input "text" at bounding box center [659, 136] width 164 height 25
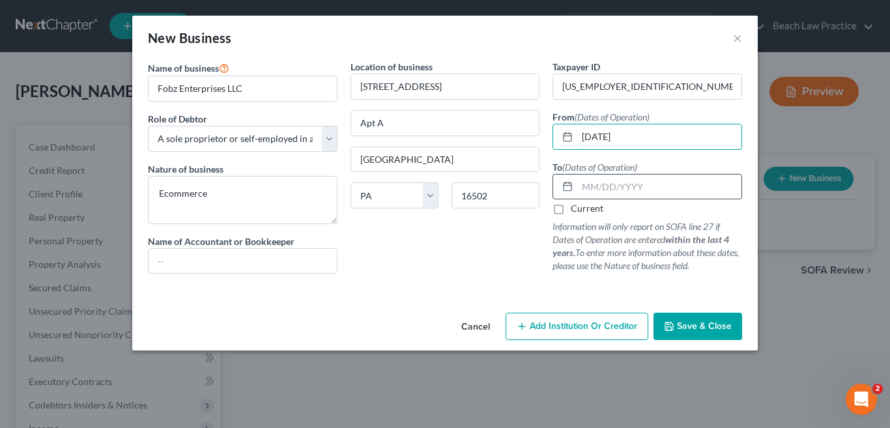
type input "11/24/2022"
click at [641, 184] on input "text" at bounding box center [659, 187] width 164 height 25
type input "07/28/2023"
click at [702, 328] on span "Save & Close" at bounding box center [704, 326] width 55 height 11
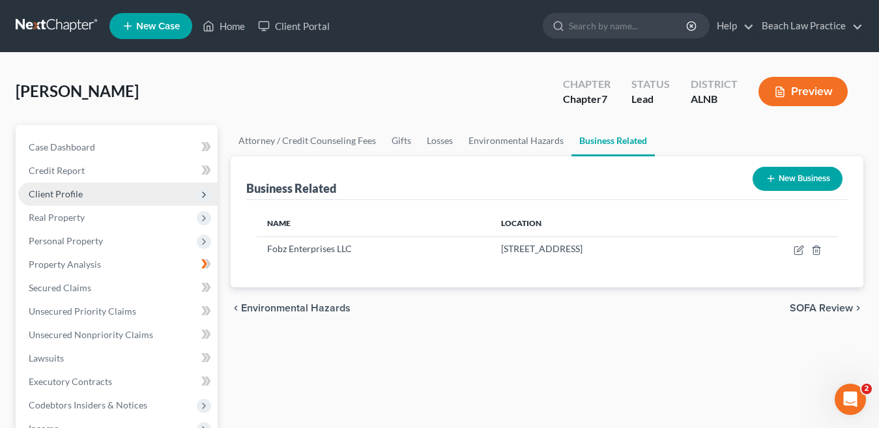
click at [86, 195] on span "Client Profile" at bounding box center [117, 193] width 199 height 23
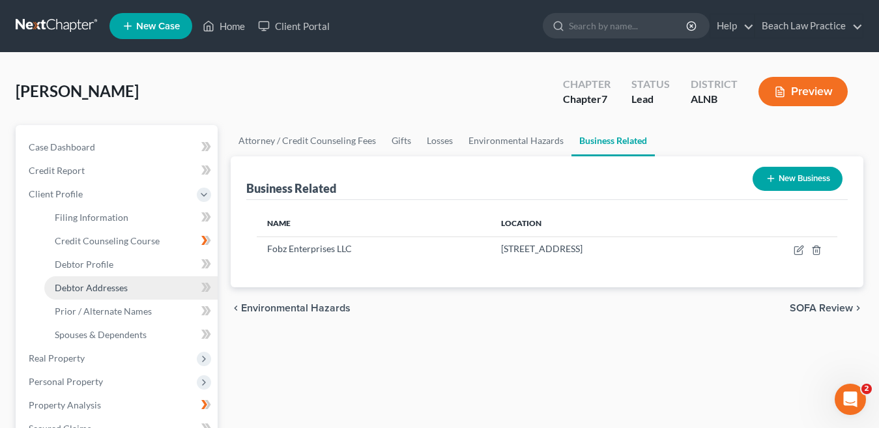
click at [116, 293] on link "Debtor Addresses" at bounding box center [130, 287] width 173 height 23
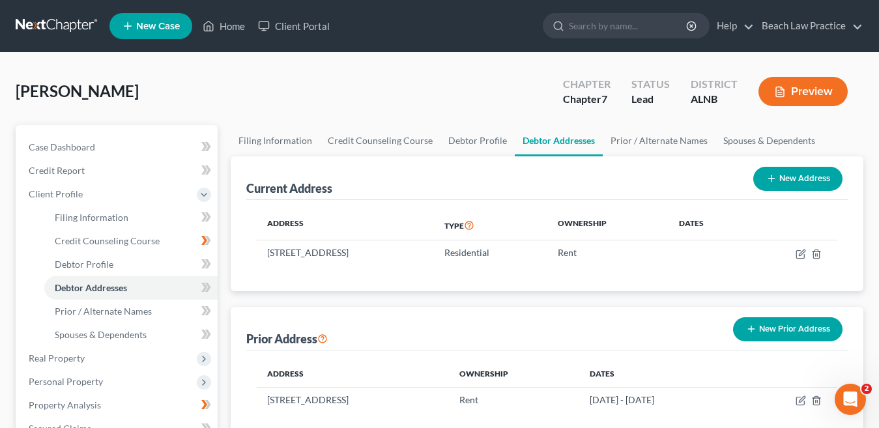
scroll to position [39, 0]
